Goal: Transaction & Acquisition: Book appointment/travel/reservation

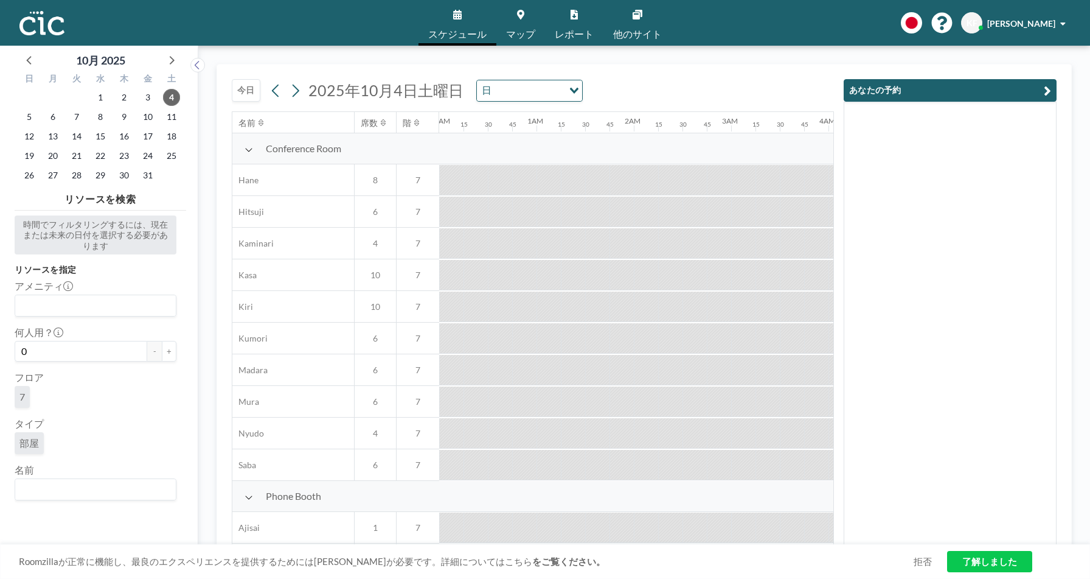
scroll to position [0, 1558]
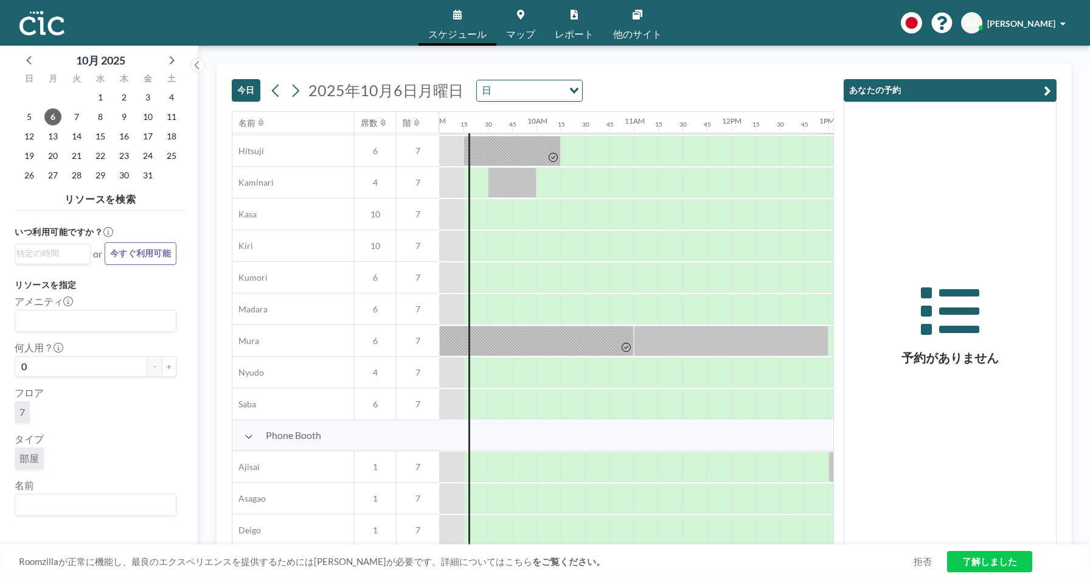
scroll to position [0, 876]
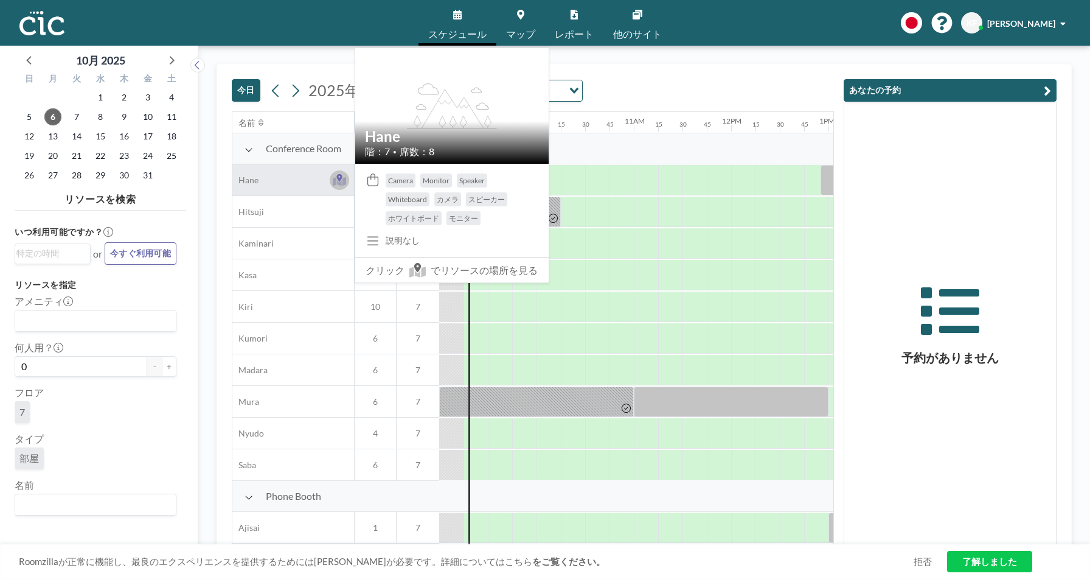
click at [340, 180] on icon at bounding box center [338, 177] width 5 height 7
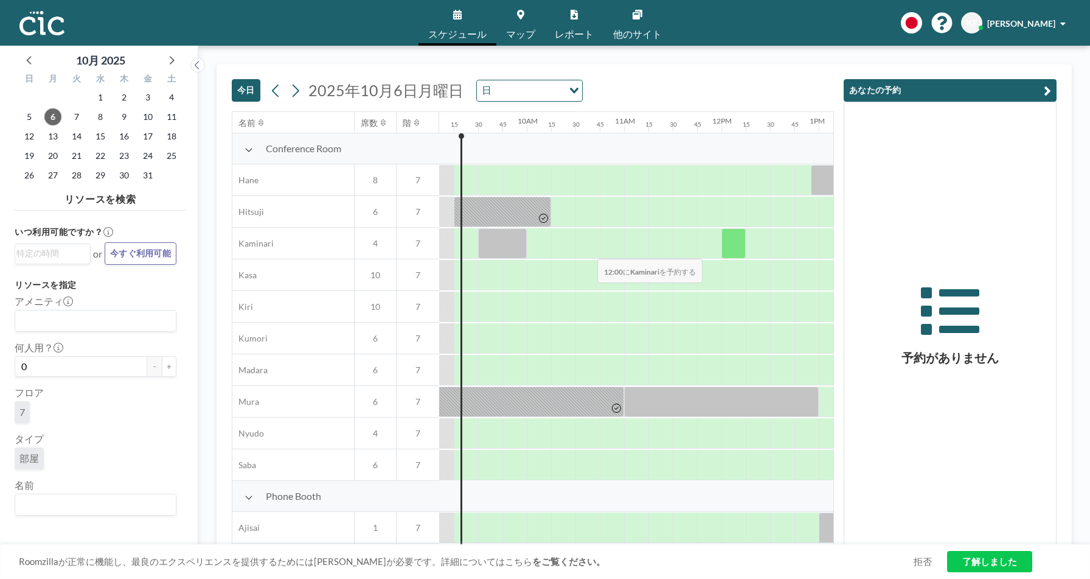
scroll to position [0, 885]
click at [596, 253] on div at bounding box center [589, 243] width 24 height 30
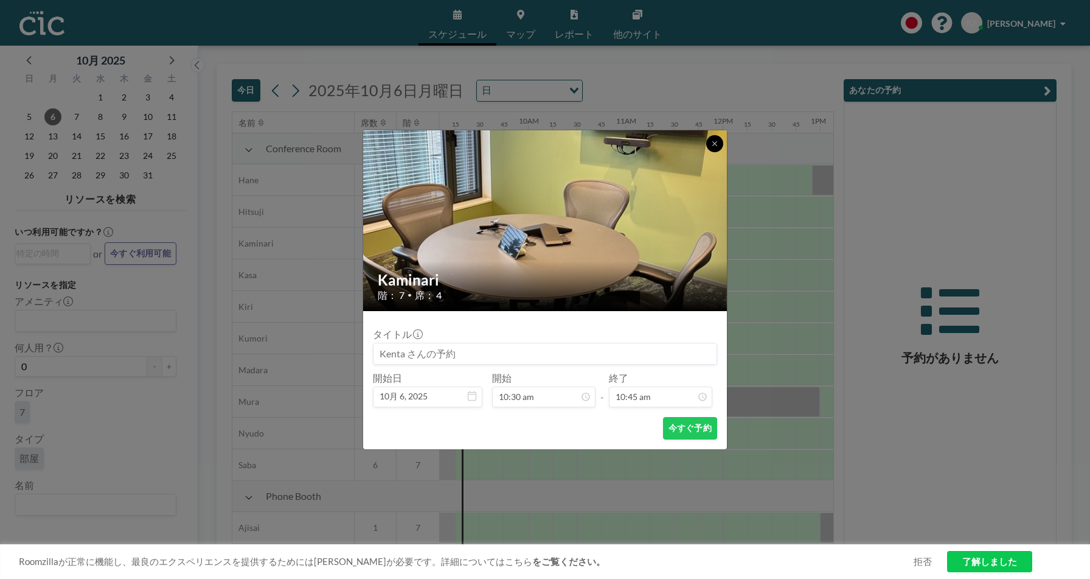
click at [711, 143] on icon at bounding box center [714, 143] width 7 height 7
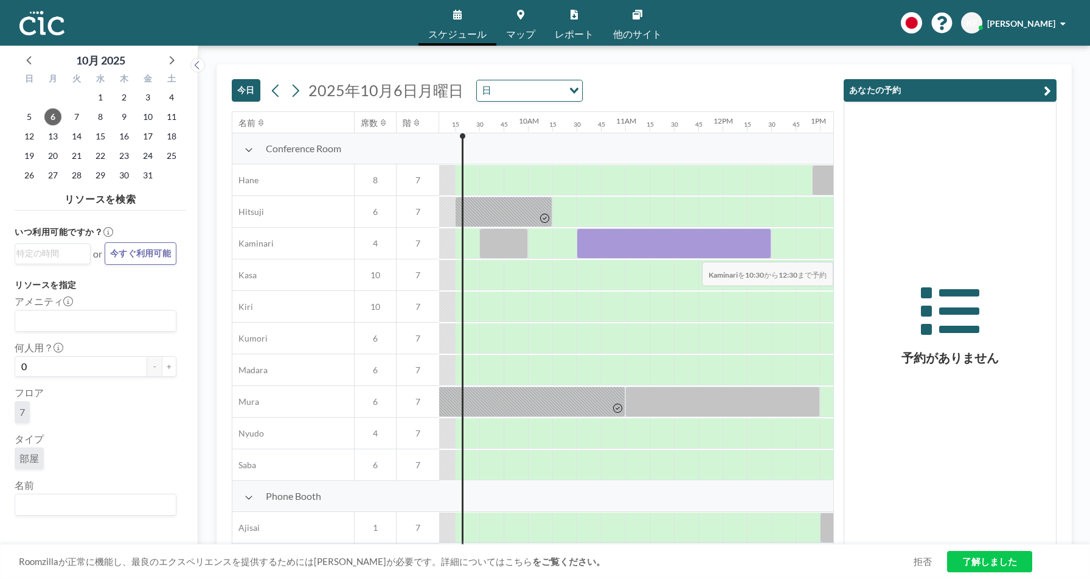
drag, startPoint x: 586, startPoint y: 248, endPoint x: 778, endPoint y: 253, distance: 191.7
click at [778, 253] on div at bounding box center [723, 244] width 2337 height 32
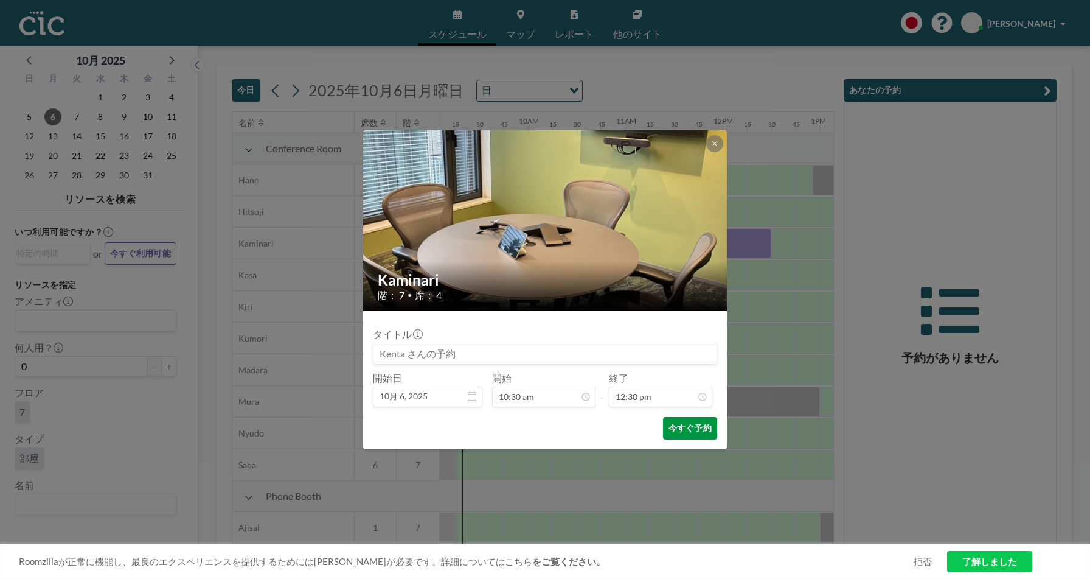
click at [710, 419] on button "今すぐ予約" at bounding box center [690, 428] width 54 height 23
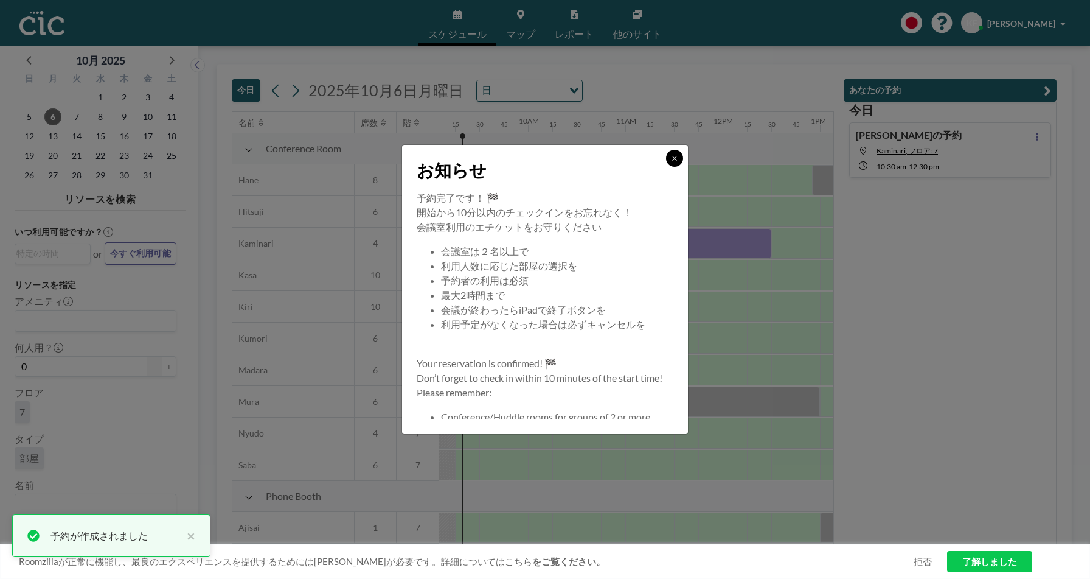
click at [681, 162] on button at bounding box center [674, 158] width 17 height 17
